Goal: Check status: Check status

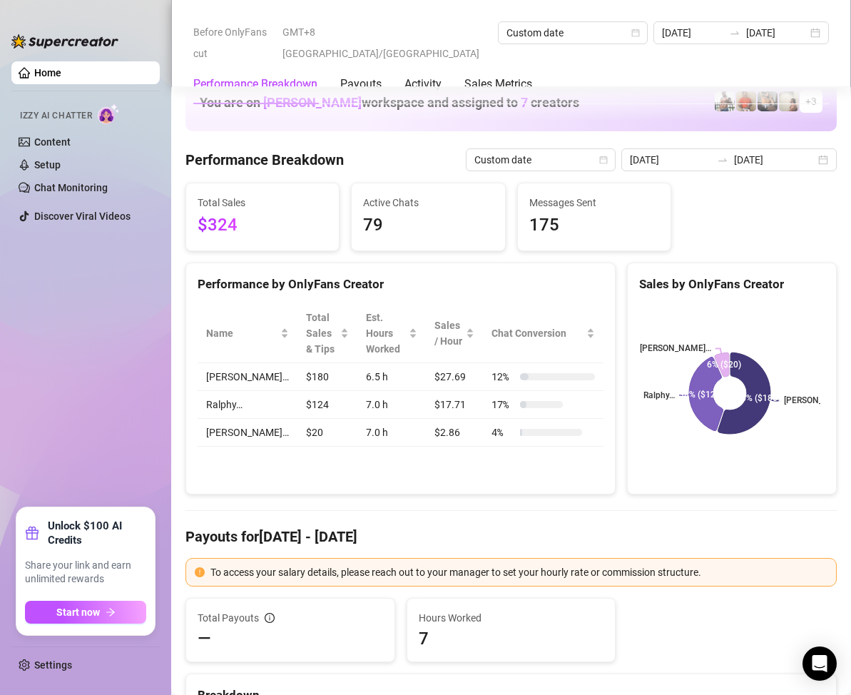
scroll to position [1355, 0]
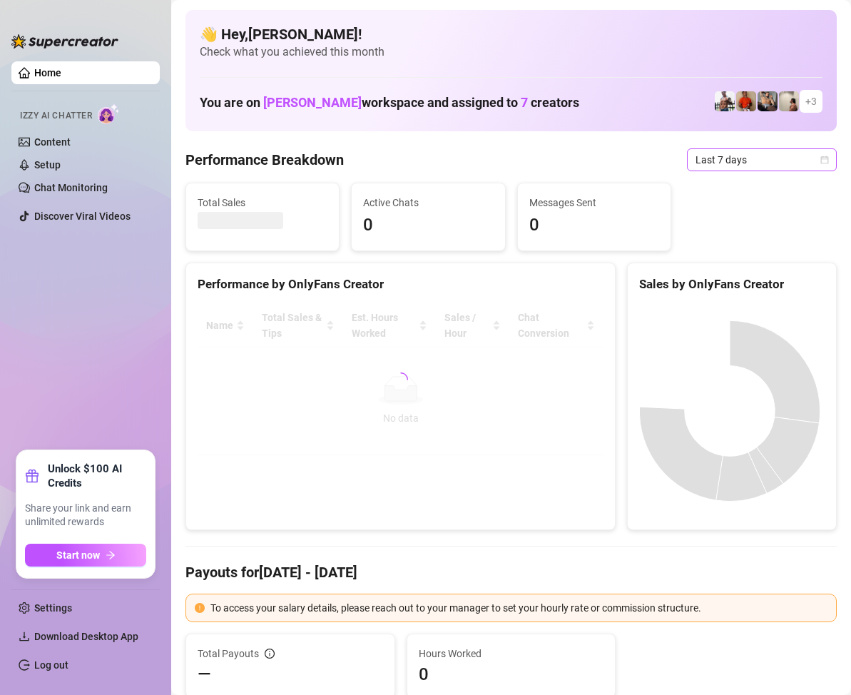
click at [820, 161] on icon "calendar" at bounding box center [824, 159] width 9 height 9
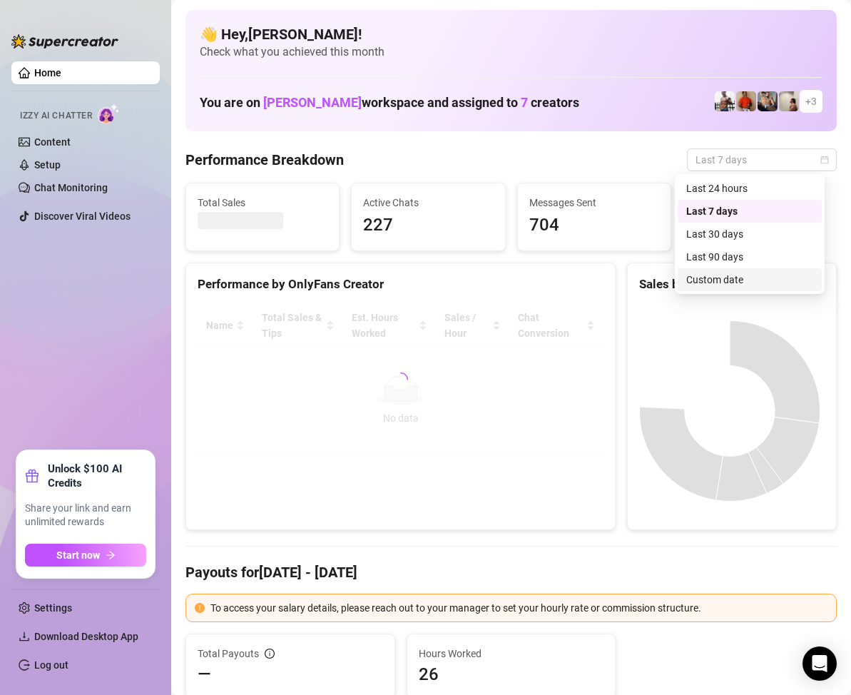
click at [730, 278] on div "Custom date" at bounding box center [749, 280] width 127 height 16
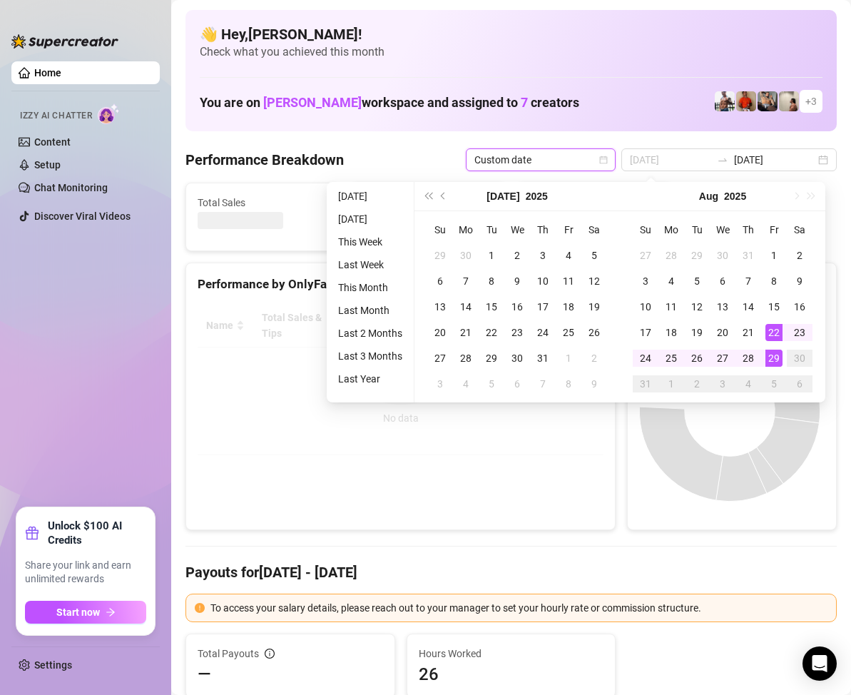
type input "[DATE]"
click at [776, 354] on div "29" at bounding box center [773, 357] width 17 height 17
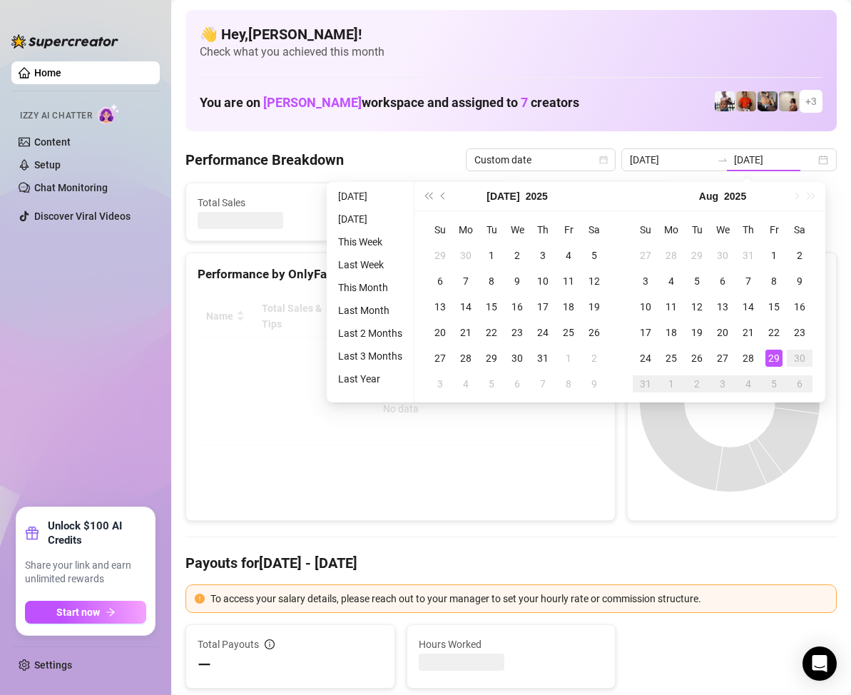
type input "[DATE]"
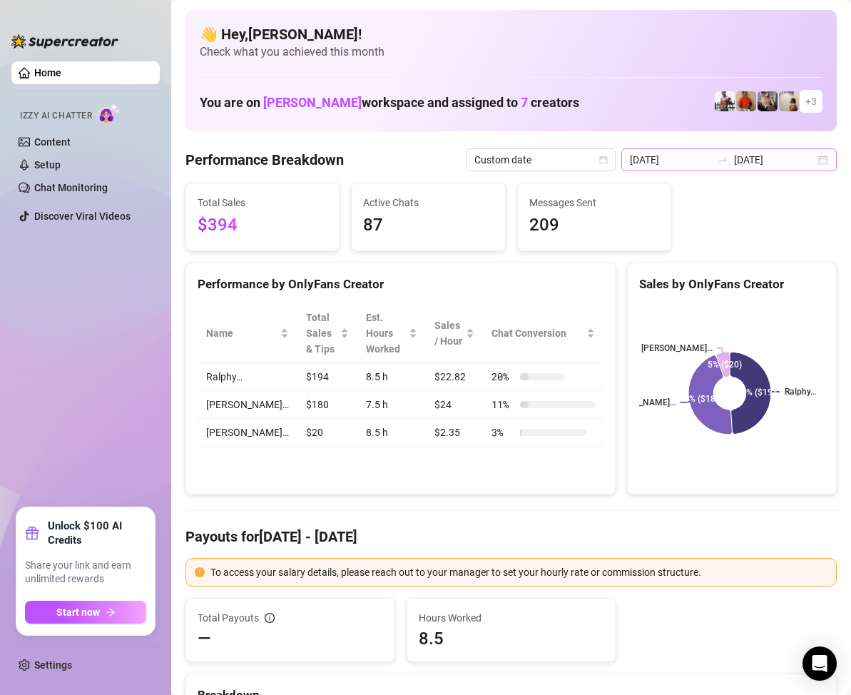
click at [815, 160] on div "[DATE] [DATE]" at bounding box center [728, 159] width 215 height 23
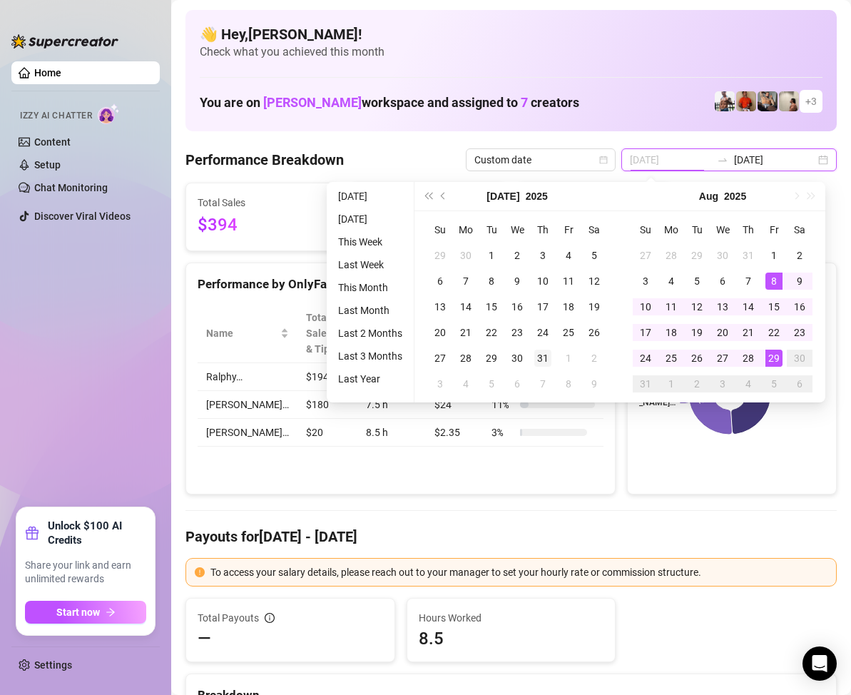
type input "[DATE]"
click at [543, 357] on div "31" at bounding box center [542, 357] width 17 height 17
type input "[DATE]"
click at [776, 352] on div "29" at bounding box center [773, 357] width 17 height 17
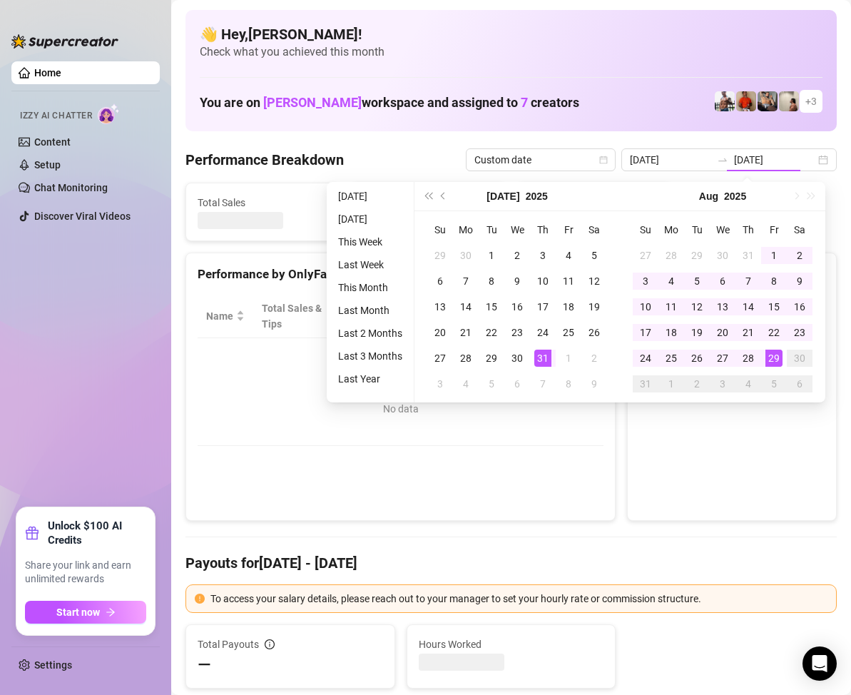
type input "[DATE]"
